Goal: Task Accomplishment & Management: Complete application form

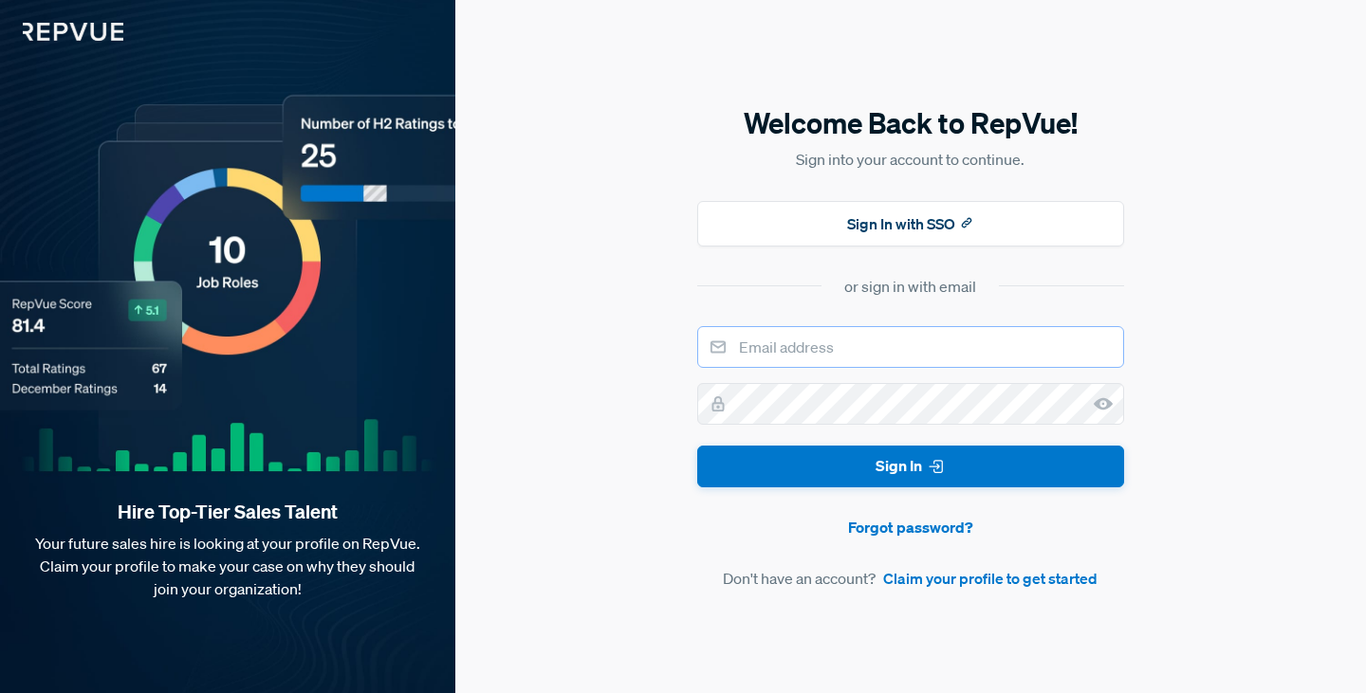
click at [879, 347] on input "email" at bounding box center [910, 347] width 427 height 42
click at [880, 347] on input "email" at bounding box center [910, 347] width 427 height 42
click at [928, 578] on link "Claim your profile to get started" at bounding box center [990, 578] width 214 height 23
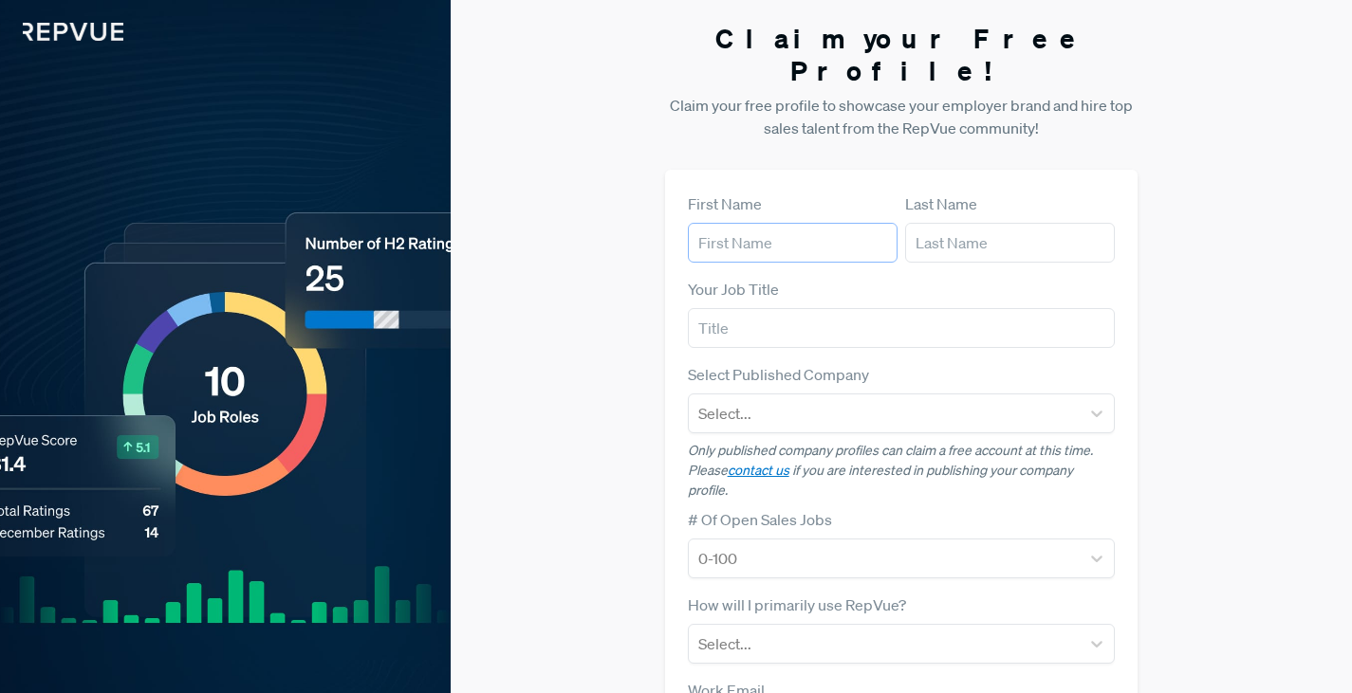
click at [784, 223] on input "text" at bounding box center [793, 243] width 210 height 40
type input "[PERSON_NAME]"
type input "Prestige Web Experts LLC"
type input "[EMAIL_ADDRESS][DOMAIN_NAME]"
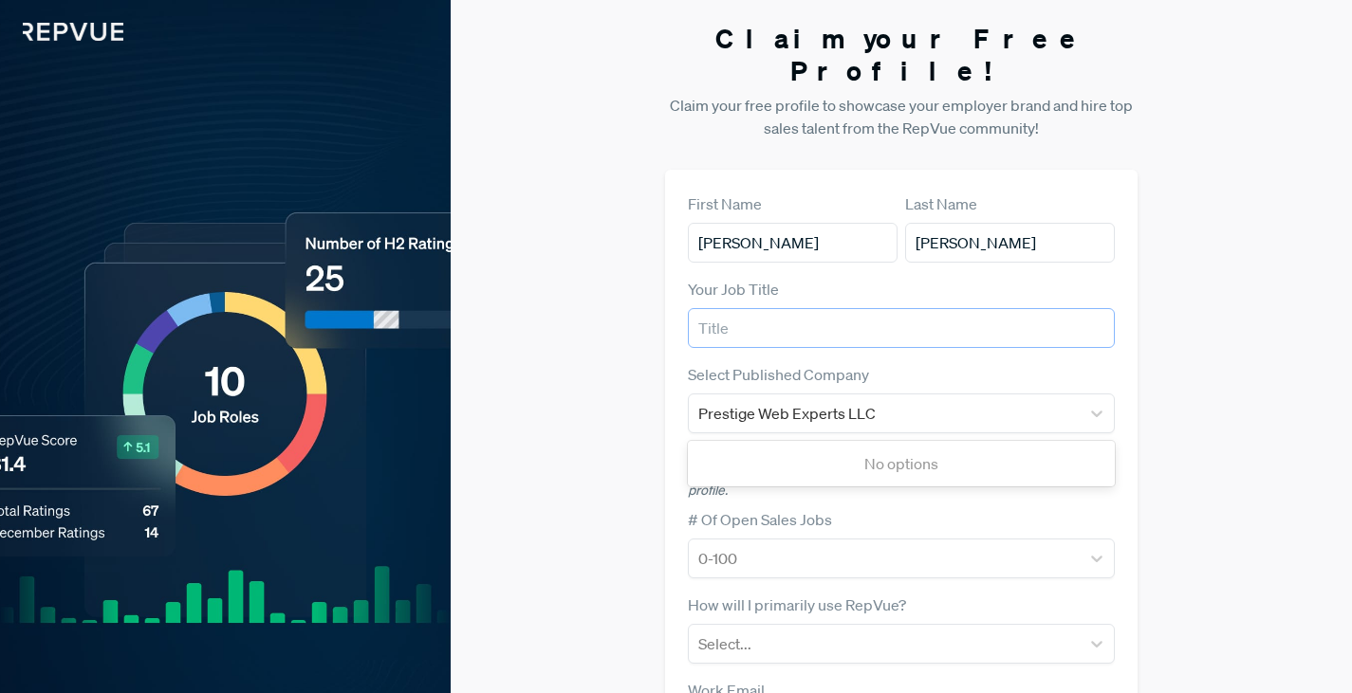
click at [817, 308] on input "text" at bounding box center [902, 328] width 428 height 40
